Goal: Obtain resource: Obtain resource

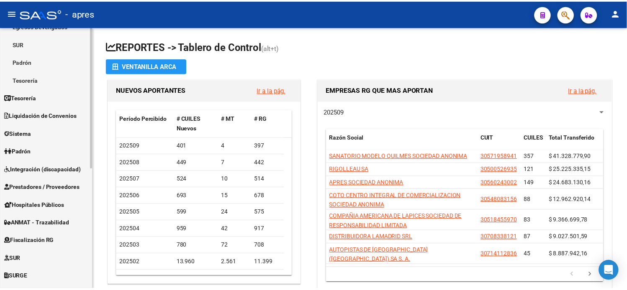
scroll to position [139, 0]
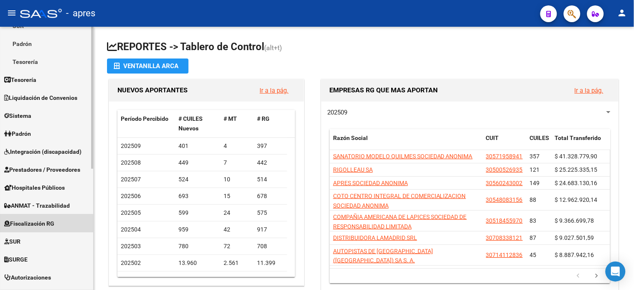
click at [43, 227] on span "Fiscalización RG" at bounding box center [29, 223] width 50 height 9
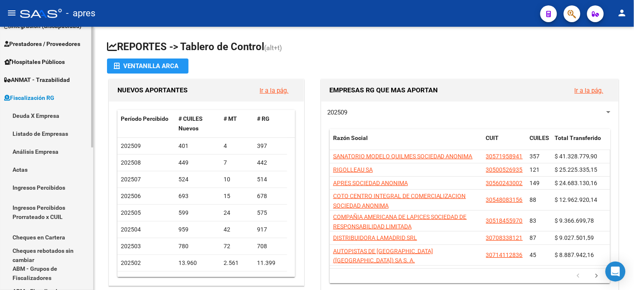
click at [33, 111] on link "Deuda X Empresa" at bounding box center [46, 116] width 93 height 18
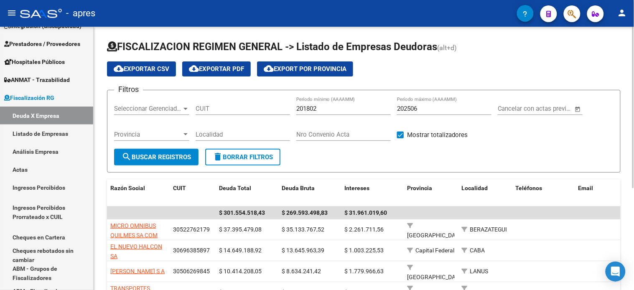
drag, startPoint x: 214, startPoint y: 106, endPoint x: 212, endPoint y: 112, distance: 6.2
click at [214, 106] on input "CUIT" at bounding box center [243, 109] width 95 height 8
paste input "30-56537107-6"
type input "30-56537107-6"
click at [436, 111] on input "202506" at bounding box center [444, 109] width 95 height 8
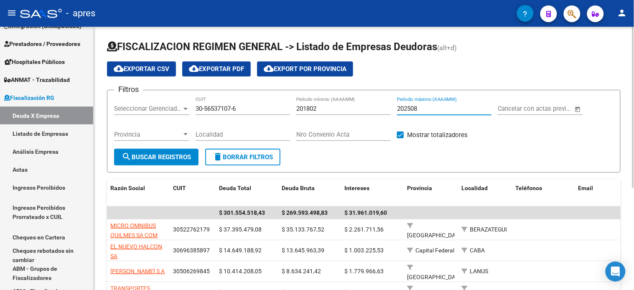
type input "202508"
click at [176, 153] on span "search Buscar Registros" at bounding box center [156, 157] width 69 height 8
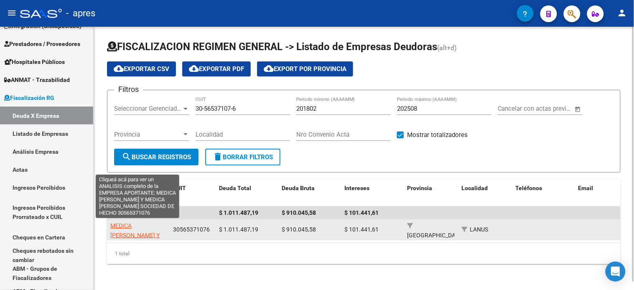
click at [143, 234] on span "MEDICA [PERSON_NAME] Y MEDICA [PERSON_NAME] SOCIEDAD DE HECHO" at bounding box center [134, 250] width 49 height 54
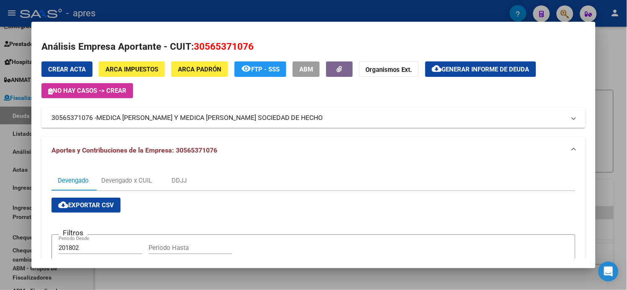
click at [476, 73] on span "Generar informe de deuda" at bounding box center [485, 70] width 87 height 8
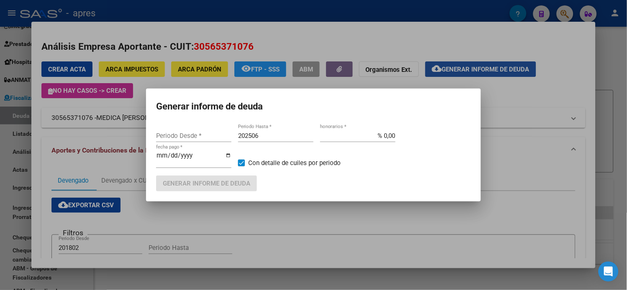
type input "201802"
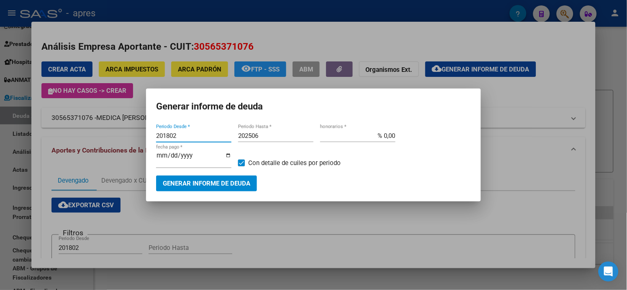
click at [257, 139] on input "202506" at bounding box center [275, 136] width 75 height 8
click at [265, 140] on input "202506" at bounding box center [275, 136] width 75 height 8
type input "202508"
click at [243, 180] on span "Generar informe de deuda" at bounding box center [206, 184] width 87 height 8
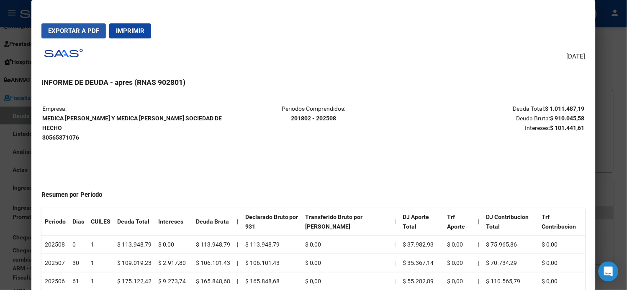
click at [69, 31] on span "Exportar a PDF" at bounding box center [73, 31] width 51 height 8
